Goal: Task Accomplishment & Management: Manage account settings

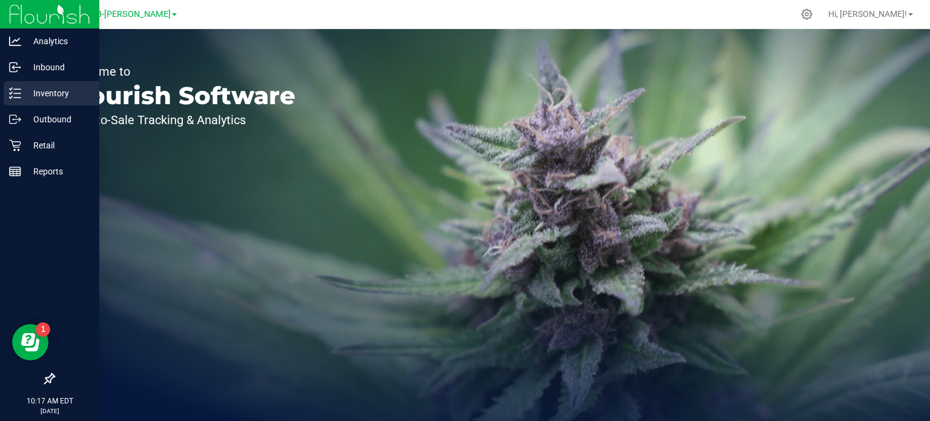
click at [33, 99] on p "Inventory" at bounding box center [57, 93] width 73 height 15
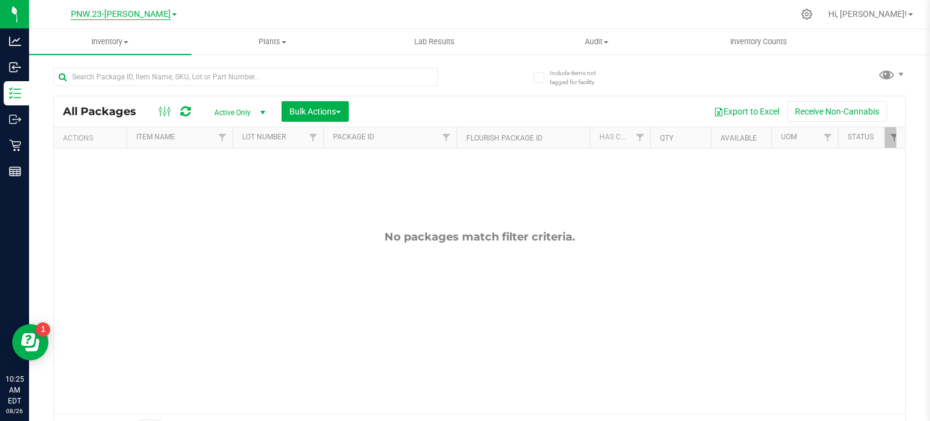
click at [147, 13] on span "PNW.23-[PERSON_NAME]" at bounding box center [121, 14] width 100 height 11
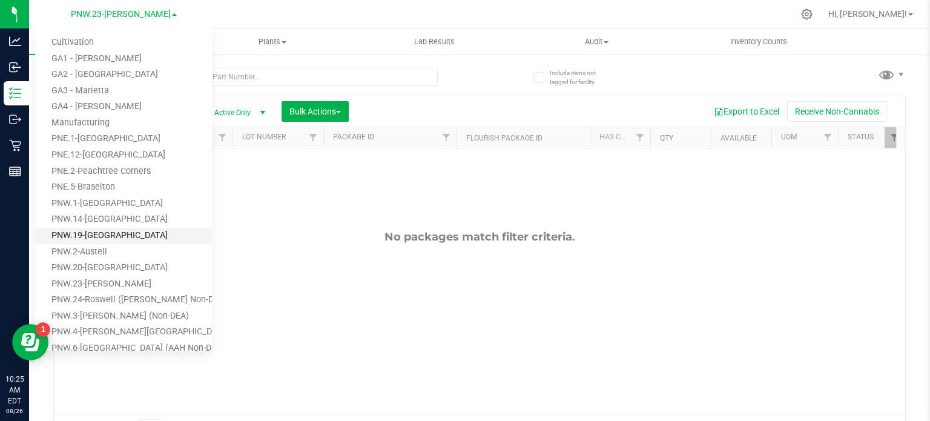
scroll to position [61, 0]
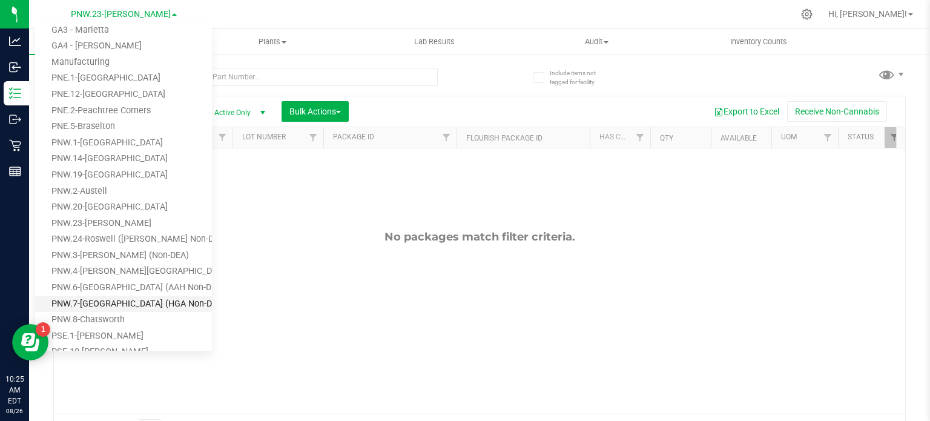
click at [101, 302] on link "PNW.7-[GEOGRAPHIC_DATA] (HGA Non-DEA)" at bounding box center [123, 304] width 177 height 16
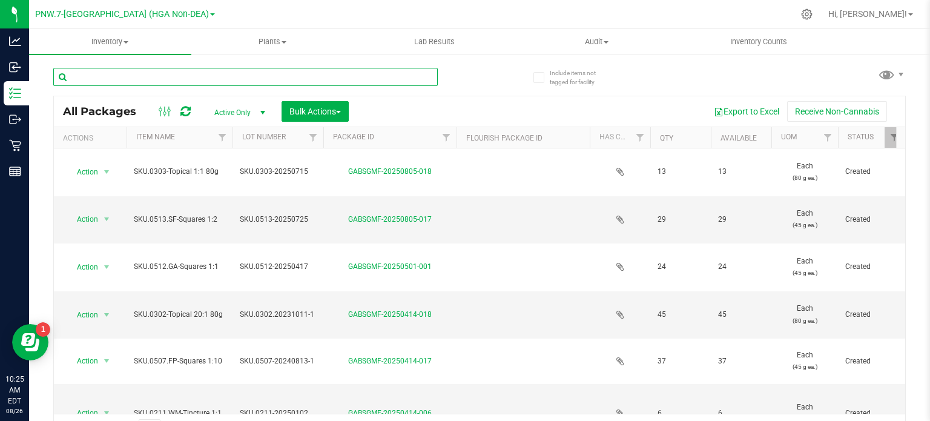
click at [176, 74] on input "text" at bounding box center [245, 77] width 385 height 18
type input "0402"
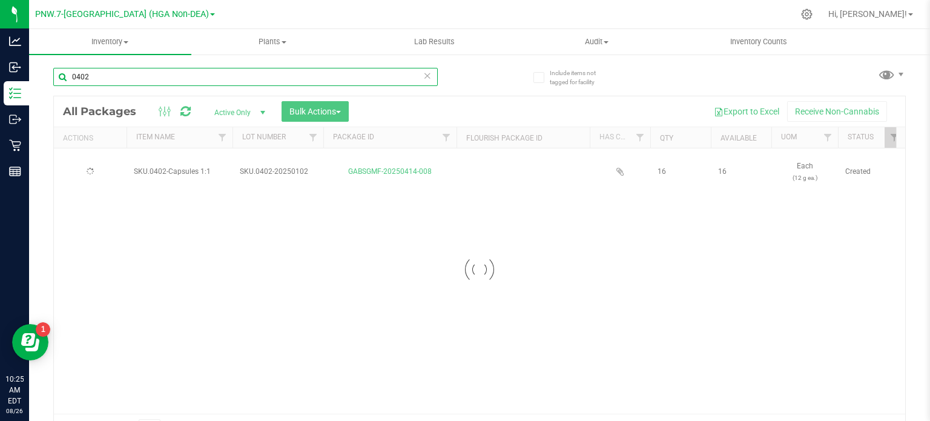
type input "[DATE]"
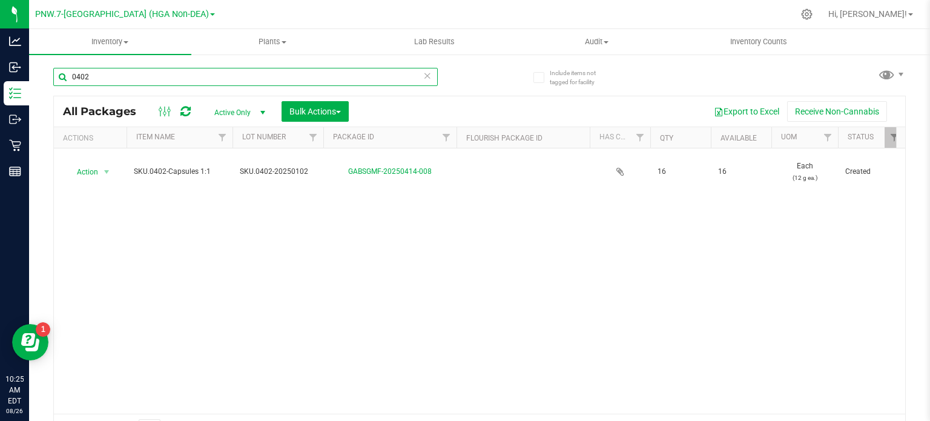
type input "0402"
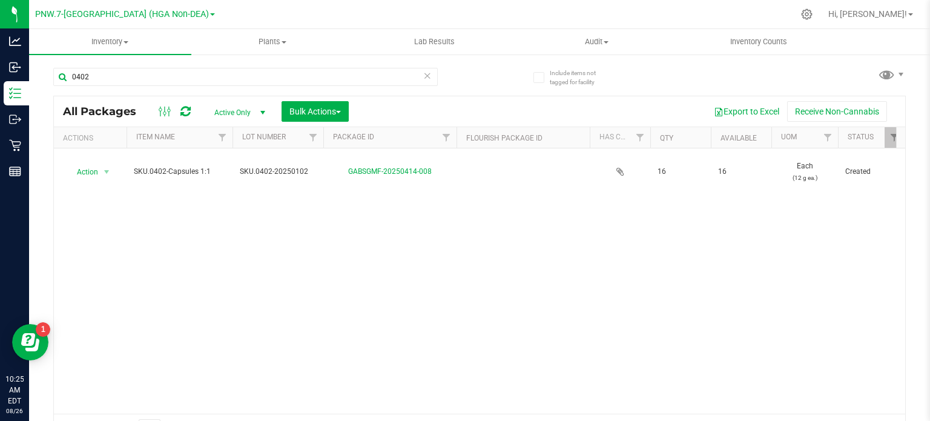
click at [655, 251] on div "Action Action Adjust qty Create package Edit attributes Global inventory Locate…" at bounding box center [479, 280] width 851 height 265
click at [813, 16] on icon at bounding box center [807, 14] width 13 height 13
click at [856, 0] on nav "PNW.7-[GEOGRAPHIC_DATA] (HGA Non-DEA) Cultivation GA1 - [GEOGRAPHIC_DATA] GA2 -…" at bounding box center [479, 14] width 901 height 29
click at [813, 13] on icon at bounding box center [807, 14] width 13 height 13
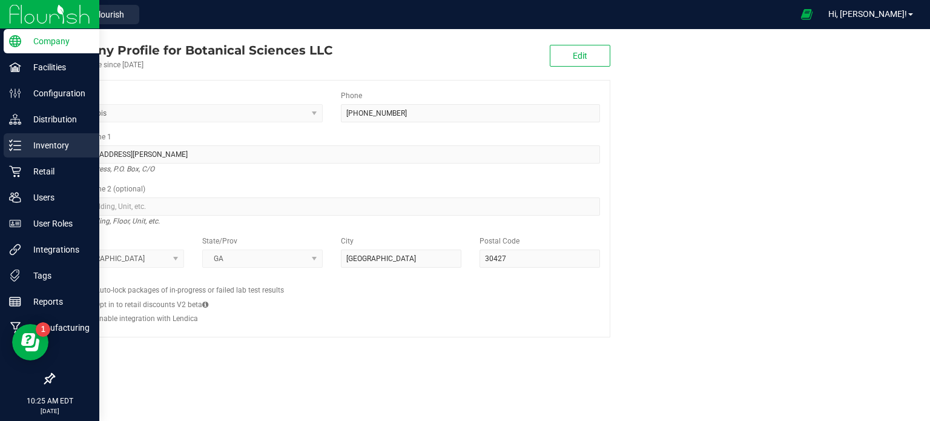
click at [25, 149] on p "Inventory" at bounding box center [57, 145] width 73 height 15
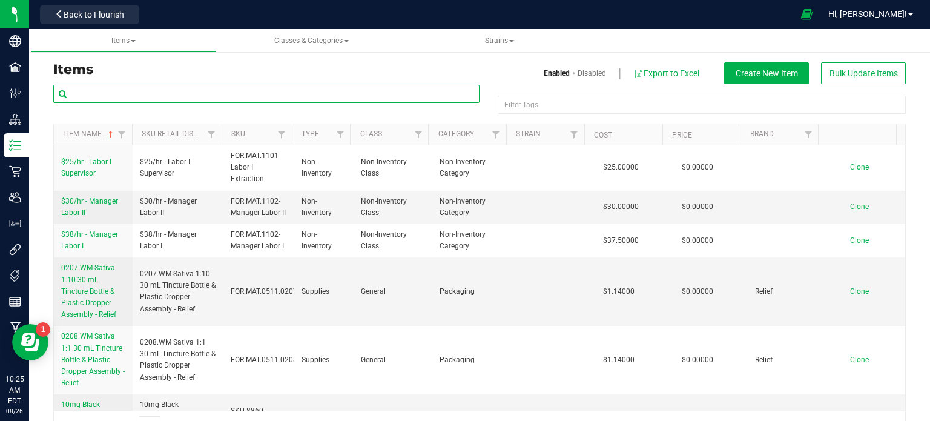
click at [201, 94] on input "text" at bounding box center [266, 94] width 426 height 18
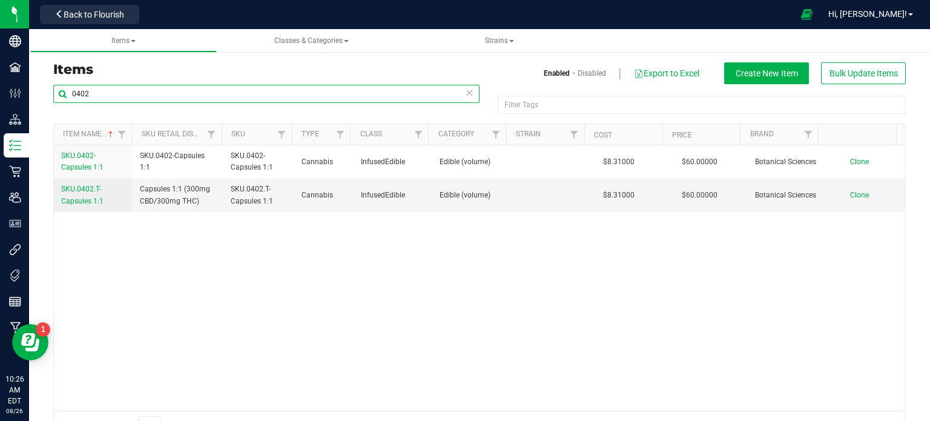
type input "0402"
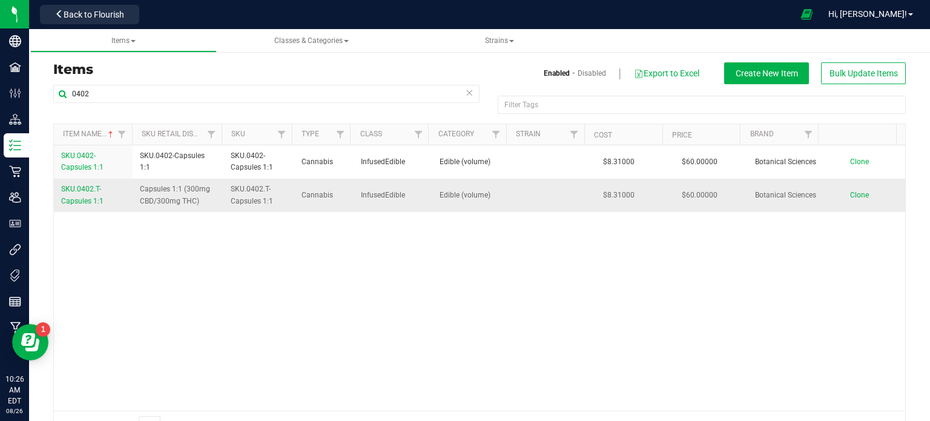
click at [94, 198] on span "SKU.0402.T-Capsules 1:1" at bounding box center [82, 195] width 42 height 20
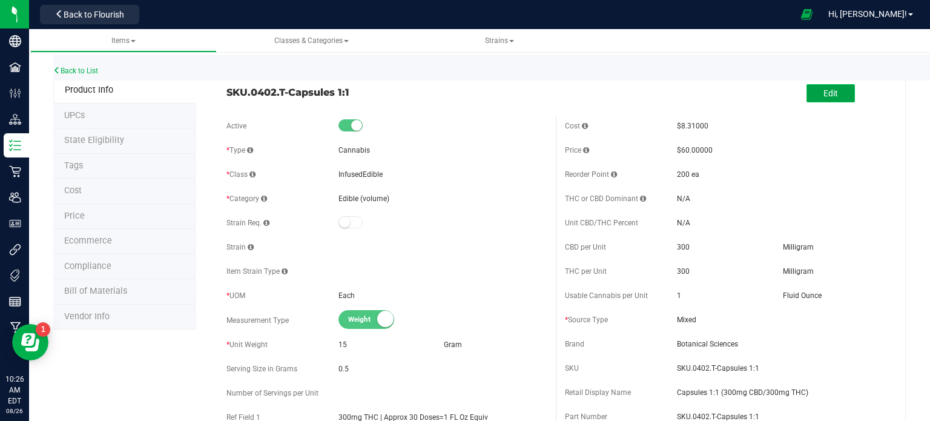
click at [824, 96] on span "Edit" at bounding box center [831, 93] width 15 height 10
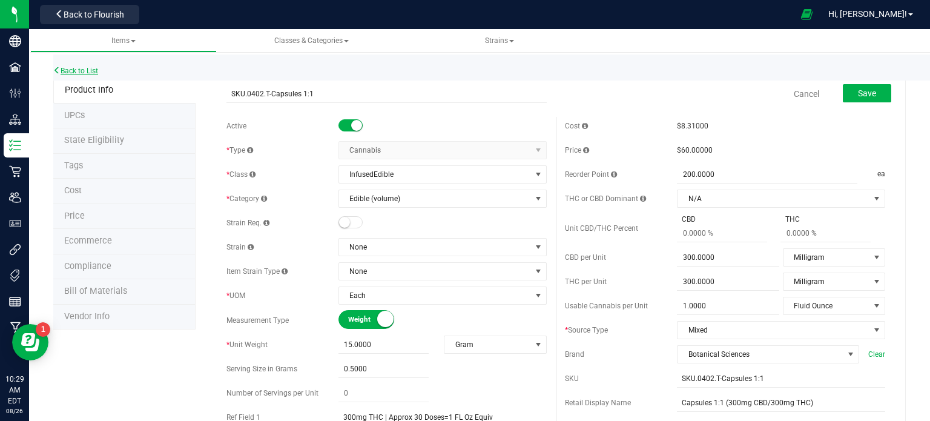
click at [66, 74] on link "Back to List" at bounding box center [75, 71] width 45 height 8
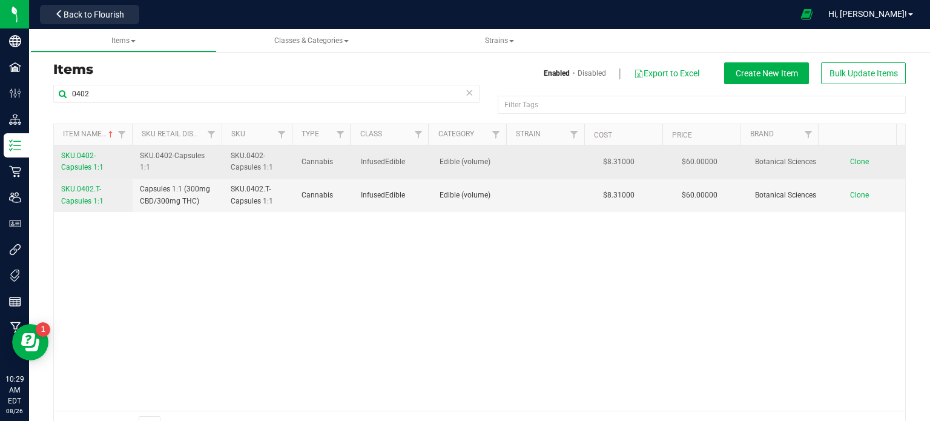
click at [80, 161] on link "SKU.0402-Capsules 1:1" at bounding box center [93, 161] width 64 height 23
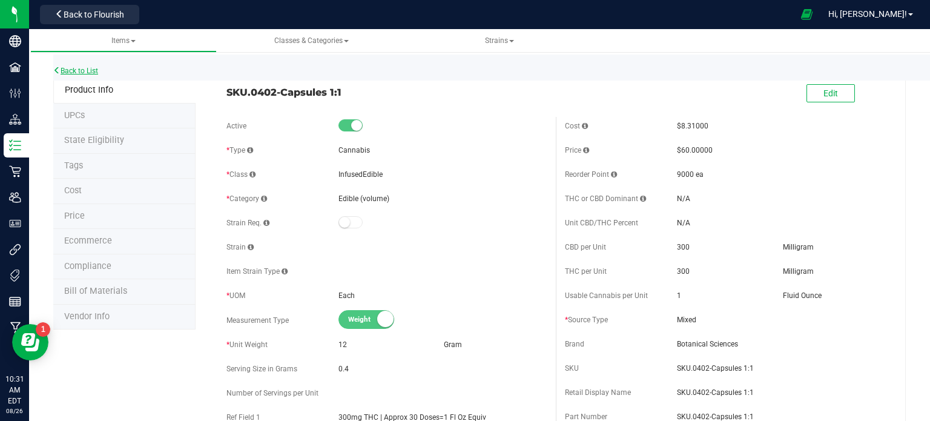
click at [90, 72] on link "Back to List" at bounding box center [75, 71] width 45 height 8
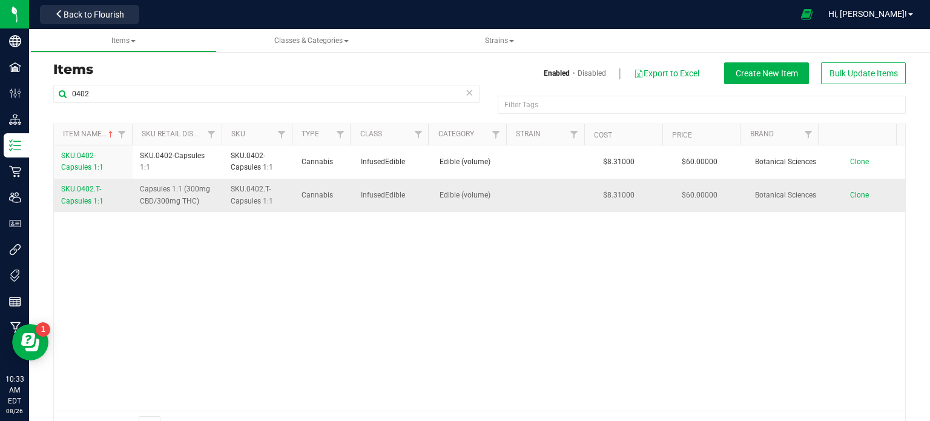
click at [92, 190] on span "SKU.0402.T-Capsules 1:1" at bounding box center [82, 195] width 42 height 20
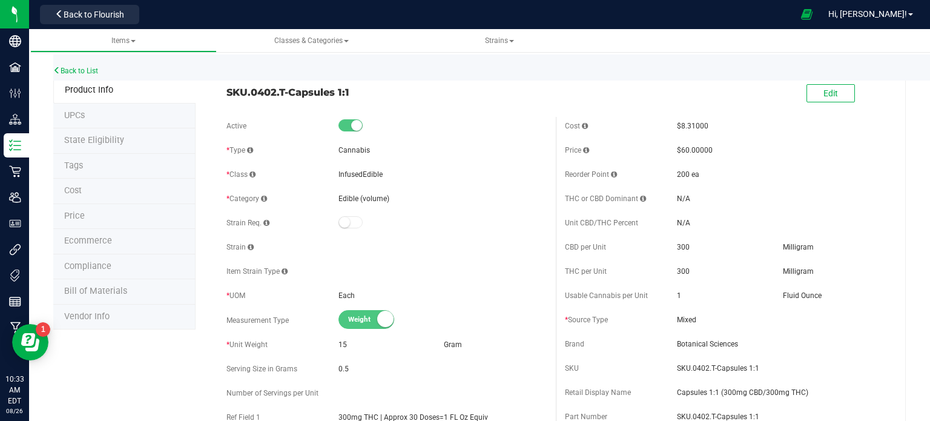
click at [115, 237] on li "Ecommerce" at bounding box center [124, 241] width 142 height 25
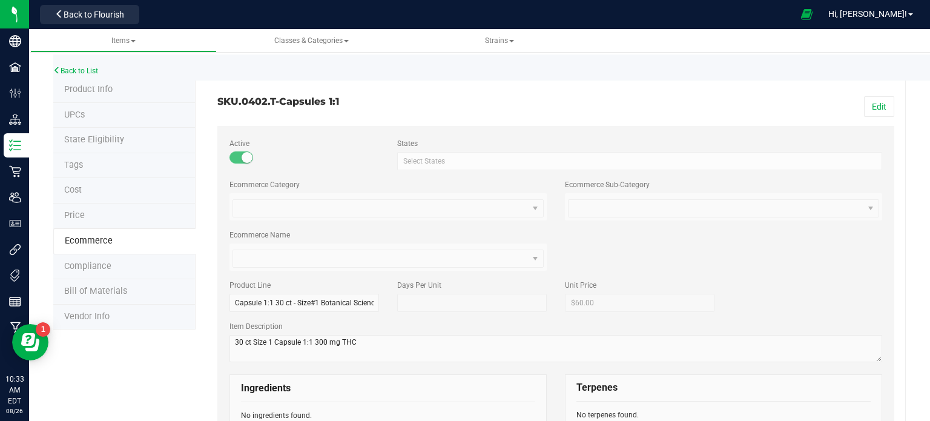
click at [118, 89] on li "Product Info" at bounding box center [124, 90] width 142 height 25
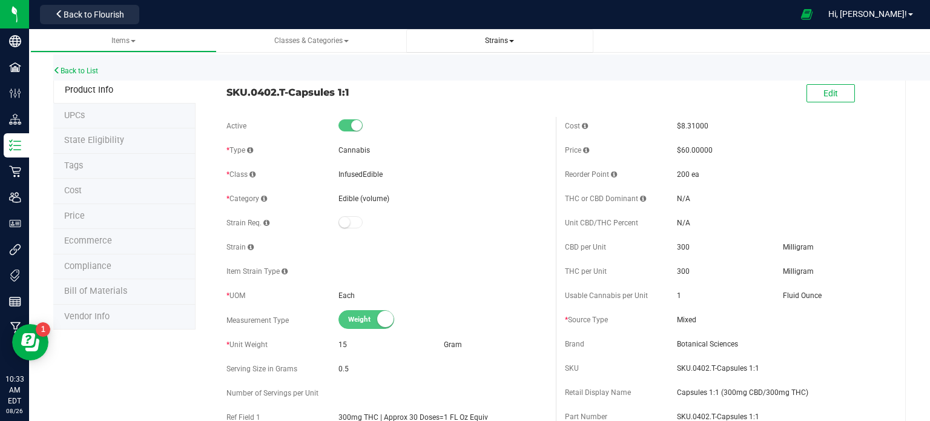
click at [497, 44] on span "Strains" at bounding box center [499, 40] width 29 height 8
click at [362, 34] on link "Classes & Categories" at bounding box center [311, 41] width 187 height 24
click at [354, 38] on span "Classes & Categories" at bounding box center [312, 41] width 168 height 10
click at [319, 40] on span "Classes & Categories" at bounding box center [311, 40] width 74 height 8
click at [769, 33] on ul "Items Classes & Categories All classes All categories Strains All strains Creat…" at bounding box center [495, 41] width 930 height 24
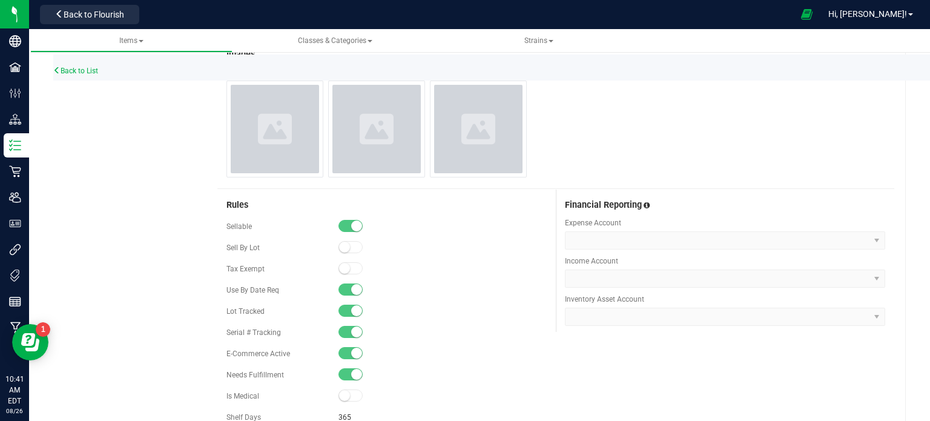
scroll to position [331, 0]
